Goal: Find specific page/section: Find specific page/section

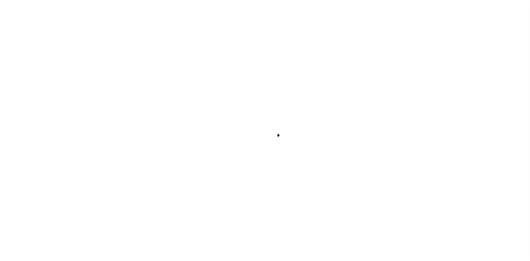
select select "5"
select select "4"
select select
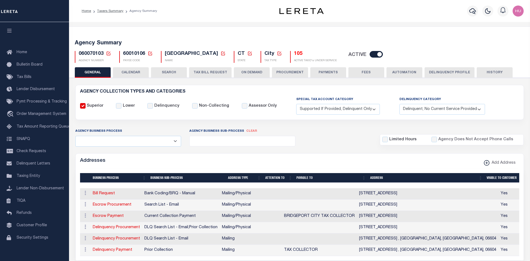
click at [108, 53] on icon at bounding box center [108, 53] width 5 height 5
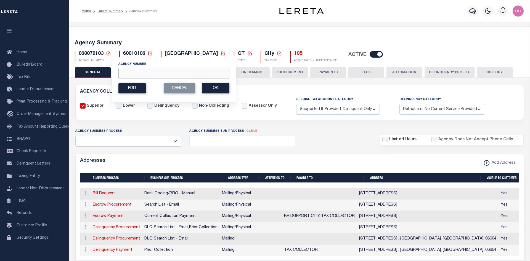
click at [129, 75] on input "Agency Number" at bounding box center [173, 73] width 111 height 11
paste input "370140201"
type input "370140201"
click at [214, 88] on button "Ok" at bounding box center [216, 88] width 28 height 10
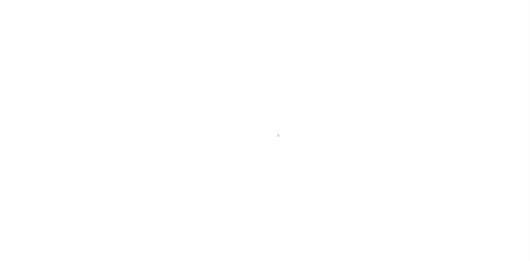
select select
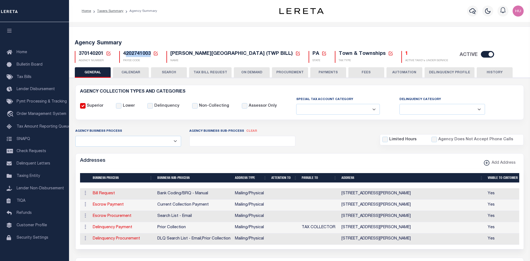
drag, startPoint x: 151, startPoint y: 55, endPoint x: 125, endPoint y: 54, distance: 25.9
click at [125, 54] on h5 "4202741003 Payee Code Cancel Ok" at bounding box center [140, 54] width 35 height 6
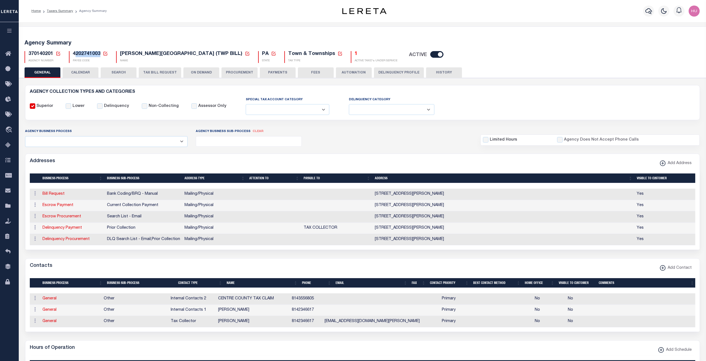
click at [311, 126] on form "AGENCY COLLECTION TYPES AND CATEGORIES Superior Lower Delinquency Non-Collectin…" at bounding box center [362, 327] width 675 height 484
drag, startPoint x: 52, startPoint y: 54, endPoint x: 28, endPoint y: 54, distance: 24.8
click at [28, 54] on div "370140201 Agency Number Edit Cancel Ok New Agency Number Cancel Ok" at bounding box center [43, 57] width 36 height 12
copy span "370140201"
